Goal: Task Accomplishment & Management: Manage account settings

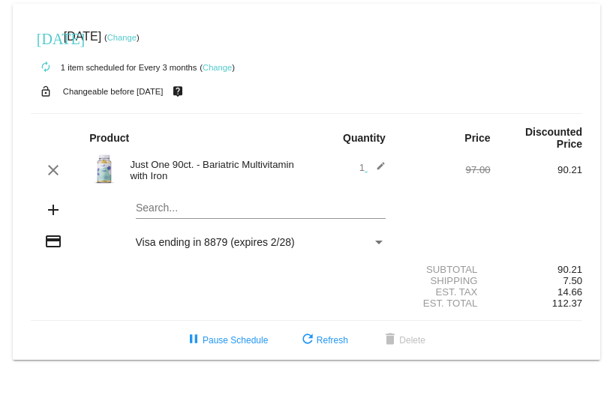
click at [216, 67] on link "Change" at bounding box center [216, 67] width 29 height 9
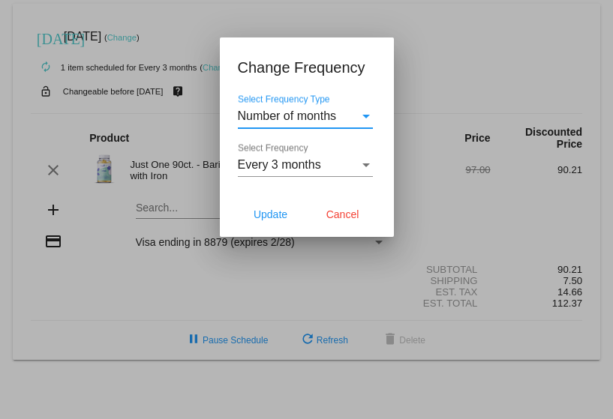
click at [344, 115] on div "Number of months" at bounding box center [298, 115] width 121 height 13
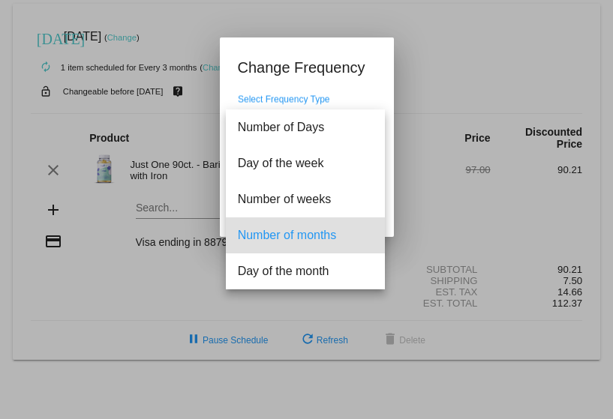
click at [363, 22] on div at bounding box center [306, 209] width 613 height 419
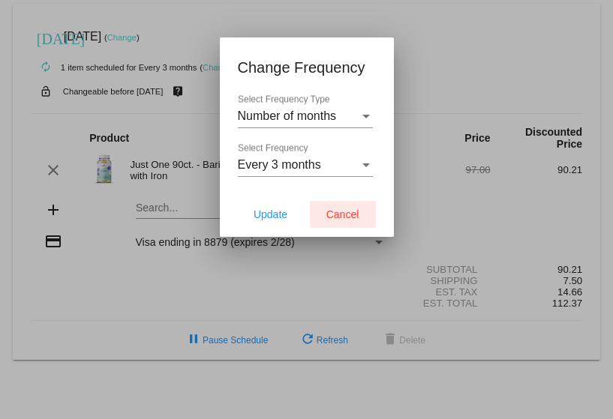
click at [355, 216] on span "Cancel" at bounding box center [342, 214] width 33 height 12
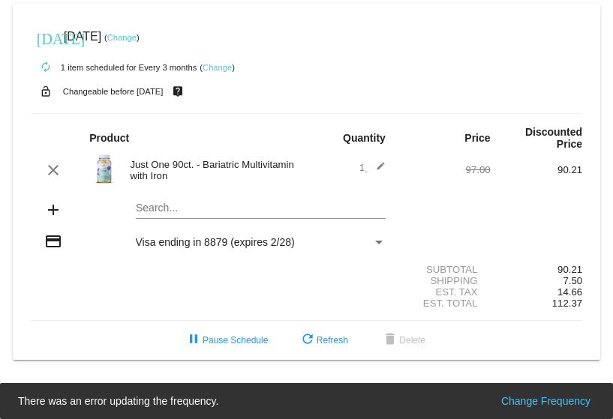
click at [136, 38] on link "Change" at bounding box center [121, 37] width 29 height 9
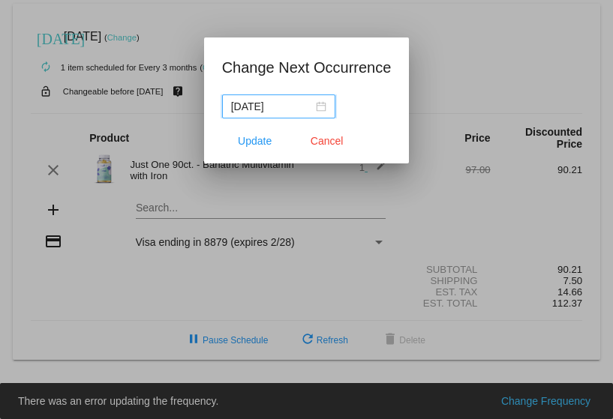
click at [295, 112] on input "[DATE]" at bounding box center [272, 106] width 82 height 16
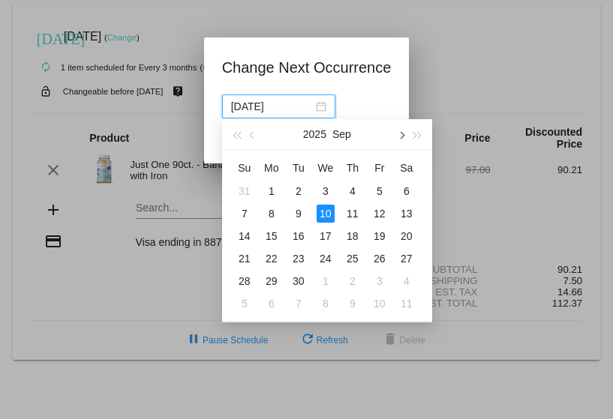
click at [400, 137] on span "button" at bounding box center [400, 135] width 7 height 7
click at [401, 196] on div "1" at bounding box center [406, 191] width 18 height 18
type input "[DATE]"
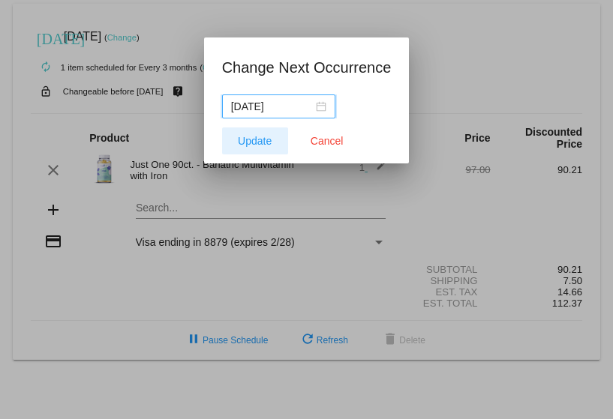
click at [265, 139] on span "Update" at bounding box center [255, 141] width 34 height 12
